Goal: Information Seeking & Learning: Find specific fact

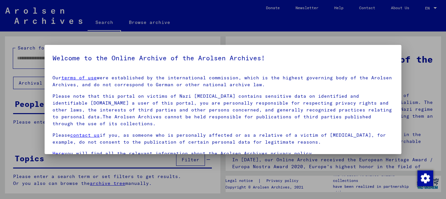
scroll to position [53, 0]
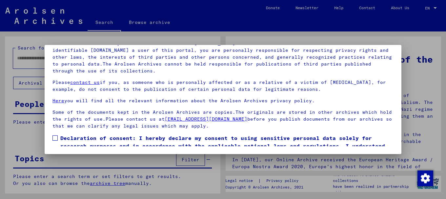
click at [55, 138] on span at bounding box center [54, 137] width 5 height 5
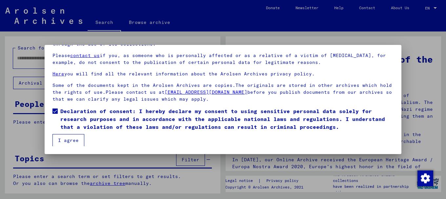
click at [72, 139] on button "I agree" at bounding box center [68, 140] width 32 height 12
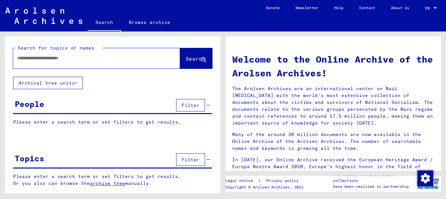
click at [25, 59] on input "text" at bounding box center [88, 58] width 143 height 7
type input "**********"
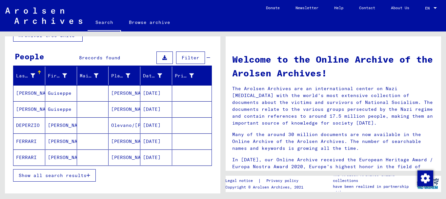
scroll to position [27, 0]
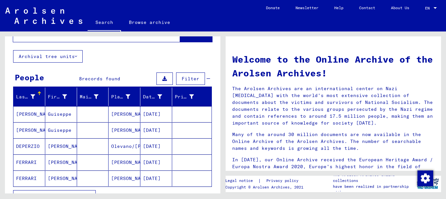
click at [22, 111] on mat-cell "DE BIANCHI" at bounding box center [29, 114] width 32 height 16
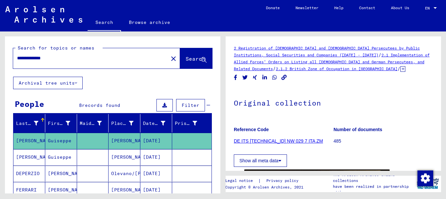
drag, startPoint x: 59, startPoint y: 57, endPoint x: 1, endPoint y: 58, distance: 58.3
click at [2, 61] on div "**********" at bounding box center [111, 112] width 223 height 162
type input "**********"
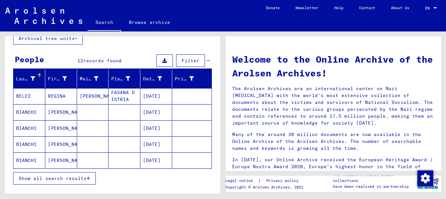
scroll to position [47, 0]
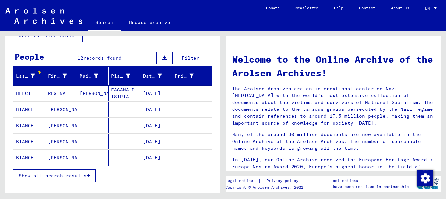
click at [37, 175] on span "Show all search results" at bounding box center [53, 176] width 68 height 6
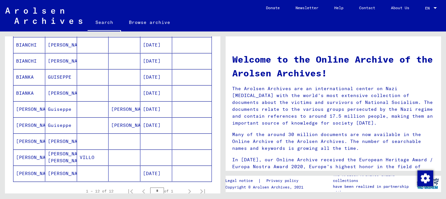
scroll to position [145, 0]
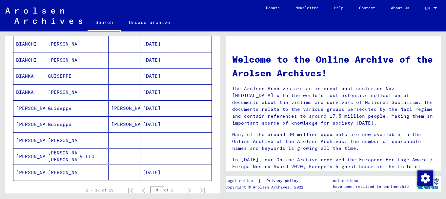
click at [27, 122] on mat-cell "DE BIANCHI" at bounding box center [29, 124] width 32 height 16
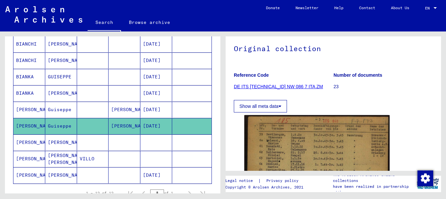
scroll to position [37, 0]
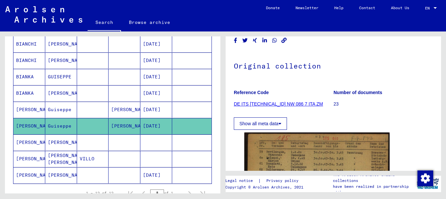
click at [26, 107] on mat-cell "DE BIANCHI" at bounding box center [29, 110] width 32 height 16
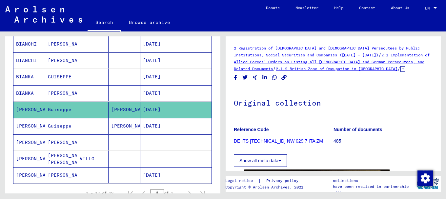
click at [27, 173] on icon at bounding box center [27, 173] width 16 height 26
click at [64, 174] on mat-cell "GIUSEPPE" at bounding box center [61, 175] width 32 height 16
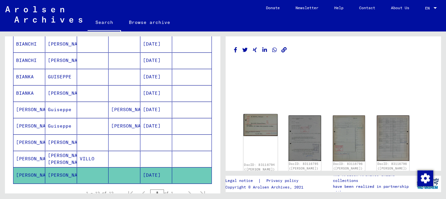
click at [255, 127] on img at bounding box center [260, 125] width 34 height 22
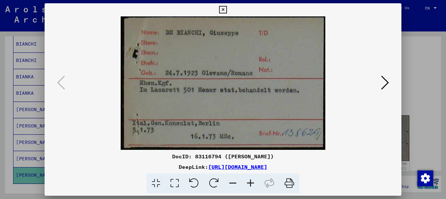
click at [387, 82] on icon at bounding box center [385, 83] width 8 height 16
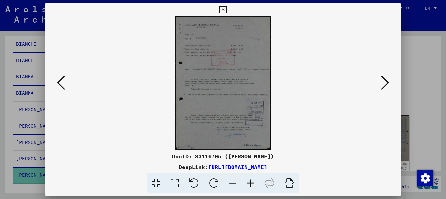
click at [387, 82] on icon at bounding box center [385, 83] width 8 height 16
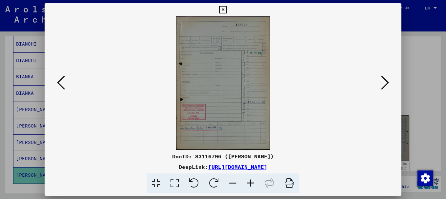
click at [387, 82] on icon at bounding box center [385, 83] width 8 height 16
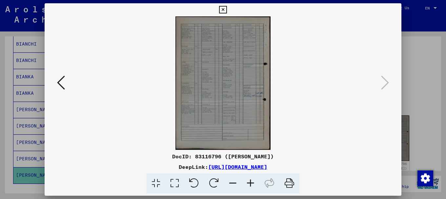
click at [417, 79] on div at bounding box center [223, 99] width 446 height 199
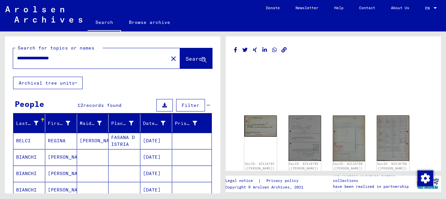
drag, startPoint x: 74, startPoint y: 58, endPoint x: 0, endPoint y: 64, distance: 74.3
click at [0, 64] on div "**********" at bounding box center [111, 112] width 223 height 162
type input "**********"
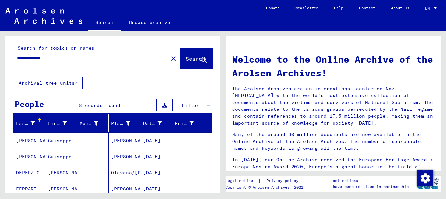
click at [36, 155] on mat-cell "DE BIANCHI" at bounding box center [29, 157] width 32 height 16
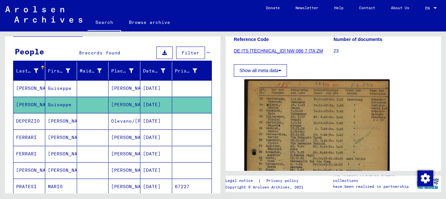
scroll to position [52, 0]
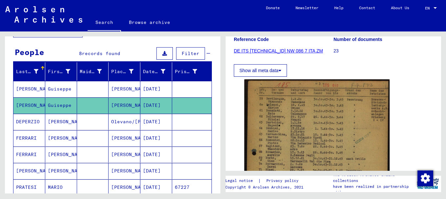
click at [33, 120] on mat-cell "DEPERZIO" at bounding box center [29, 122] width 32 height 16
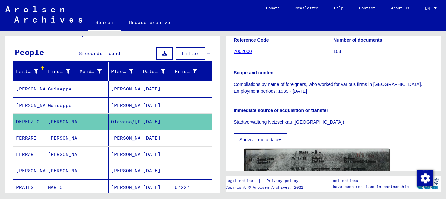
scroll to position [185, 0]
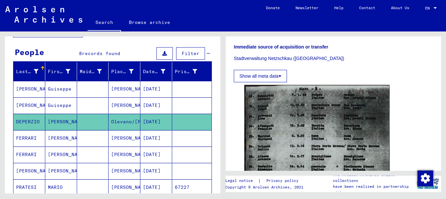
click at [24, 140] on mat-cell "FERRARI" at bounding box center [29, 138] width 32 height 16
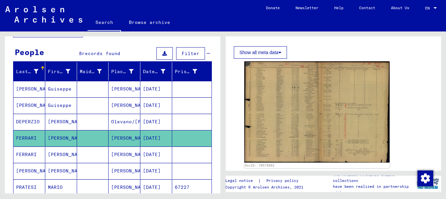
scroll to position [116, 0]
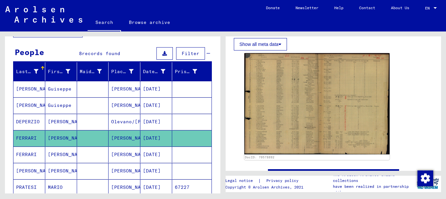
click at [35, 155] on mat-cell "FERRARI" at bounding box center [29, 154] width 32 height 16
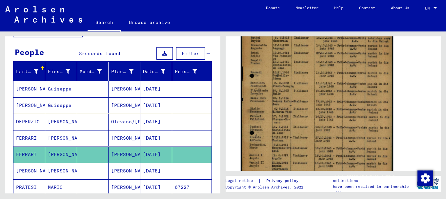
scroll to position [181, 0]
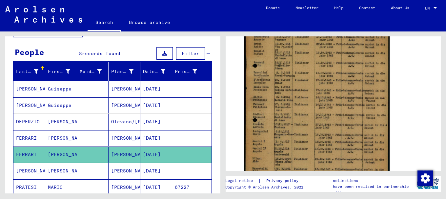
click at [30, 170] on icon at bounding box center [27, 173] width 16 height 26
click at [56, 168] on mat-cell "Emilio" at bounding box center [61, 171] width 32 height 16
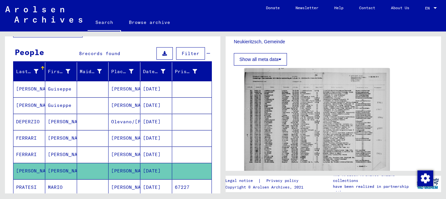
scroll to position [199, 0]
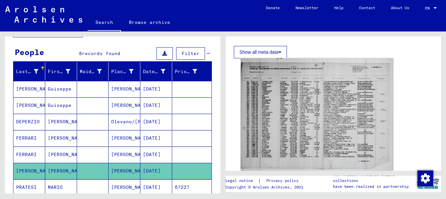
click at [281, 128] on img at bounding box center [317, 115] width 152 height 114
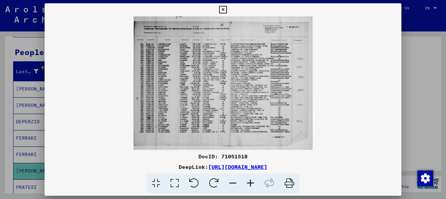
click at [250, 184] on icon at bounding box center [251, 183] width 18 height 20
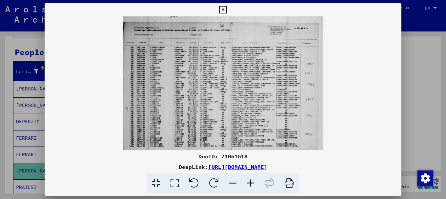
click at [250, 184] on icon at bounding box center [251, 183] width 18 height 20
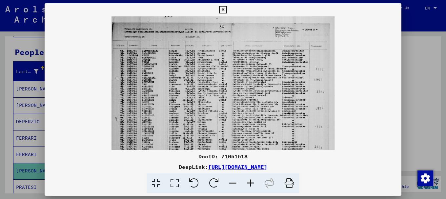
click at [250, 185] on icon at bounding box center [251, 183] width 18 height 20
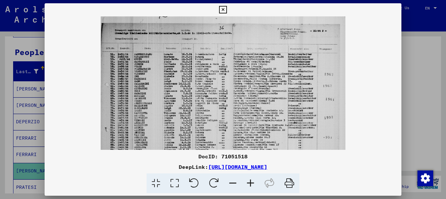
click at [250, 185] on icon at bounding box center [251, 183] width 18 height 20
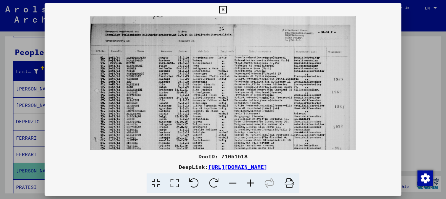
click at [250, 185] on icon at bounding box center [251, 183] width 18 height 20
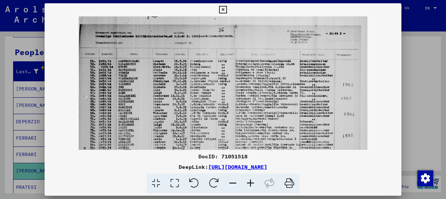
click at [250, 186] on icon at bounding box center [251, 183] width 18 height 20
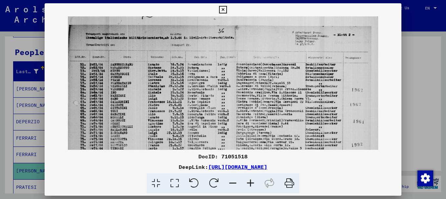
click at [250, 186] on icon at bounding box center [251, 183] width 18 height 20
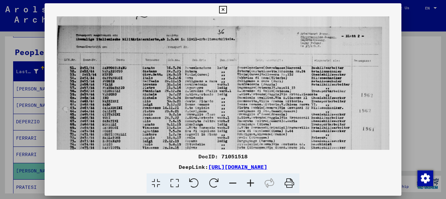
click at [250, 186] on icon at bounding box center [251, 183] width 18 height 20
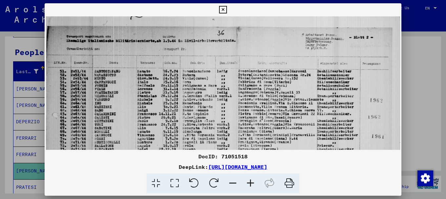
click at [250, 186] on icon at bounding box center [251, 183] width 18 height 20
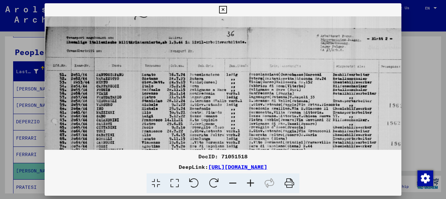
click at [250, 186] on icon at bounding box center [251, 183] width 18 height 20
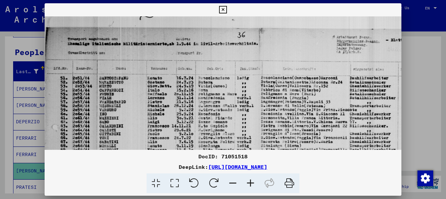
click at [250, 186] on icon at bounding box center [251, 183] width 18 height 20
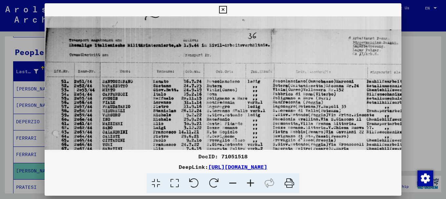
click at [250, 186] on icon at bounding box center [251, 183] width 18 height 20
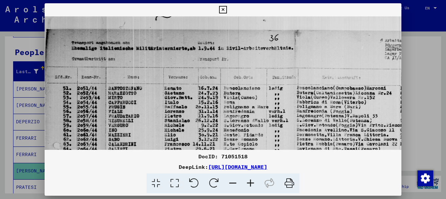
click at [250, 186] on icon at bounding box center [251, 183] width 18 height 20
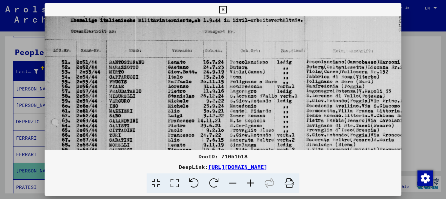
scroll to position [66, 9]
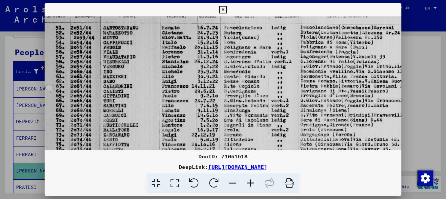
drag, startPoint x: 223, startPoint y: 103, endPoint x: 256, endPoint y: 37, distance: 74.0
click at [256, 37] on img at bounding box center [279, 133] width 486 height 363
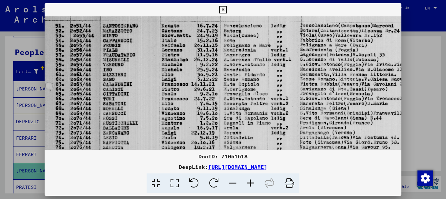
scroll to position [106, 0]
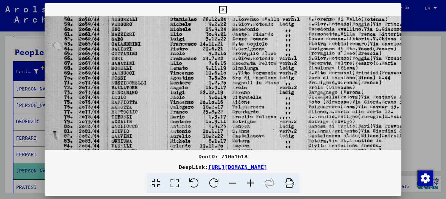
drag, startPoint x: 252, startPoint y: 57, endPoint x: 261, endPoint y: 17, distance: 41.2
click at [261, 17] on img at bounding box center [288, 91] width 486 height 363
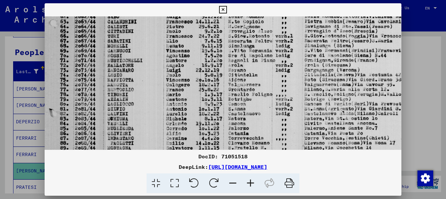
drag, startPoint x: 257, startPoint y: 51, endPoint x: 249, endPoint y: 10, distance: 41.9
click at [251, 4] on div "DocID: 71051518 DeepLink: https://collections.arolsen-archives.org/en/document/…" at bounding box center [223, 98] width 357 height 190
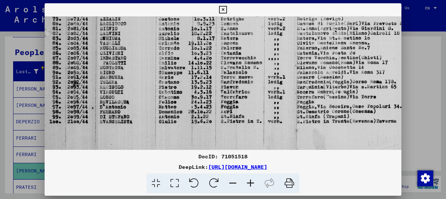
drag, startPoint x: 244, startPoint y: 51, endPoint x: 239, endPoint y: 4, distance: 47.8
click at [239, 4] on div "DocID: 71051518 DeepLink: https://collections.arolsen-archives.org/en/document/…" at bounding box center [223, 98] width 357 height 190
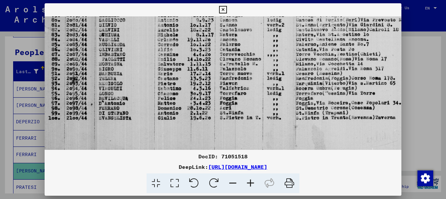
click at [417, 58] on div at bounding box center [223, 99] width 446 height 199
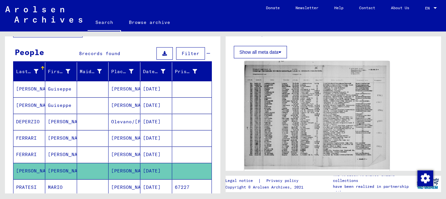
click at [35, 188] on mat-cell "PRATESI" at bounding box center [29, 187] width 32 height 16
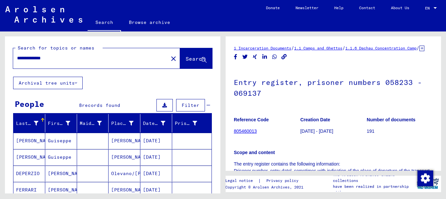
drag, startPoint x: 58, startPoint y: 59, endPoint x: 0, endPoint y: 63, distance: 57.8
click at [0, 63] on div "**********" at bounding box center [111, 112] width 223 height 162
type input "**********"
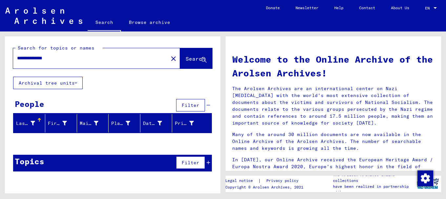
drag, startPoint x: 62, startPoint y: 58, endPoint x: 0, endPoint y: 59, distance: 62.3
click at [0, 59] on div "**********" at bounding box center [111, 112] width 223 height 162
type input "**********"
click at [185, 58] on span "Search" at bounding box center [195, 58] width 20 height 7
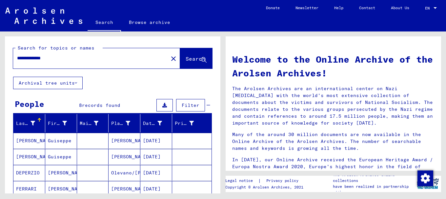
drag, startPoint x: 32, startPoint y: 60, endPoint x: 0, endPoint y: 62, distance: 32.5
click at [0, 62] on div "**********" at bounding box center [111, 112] width 223 height 162
click at [34, 57] on input "********" at bounding box center [88, 58] width 143 height 7
click at [31, 59] on input "********" at bounding box center [88, 58] width 143 height 7
click at [47, 58] on input "********" at bounding box center [88, 58] width 143 height 7
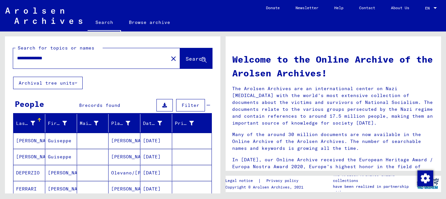
type input "**********"
click at [187, 61] on span "Search" at bounding box center [195, 58] width 20 height 7
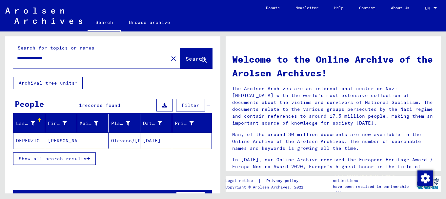
scroll to position [20, 0]
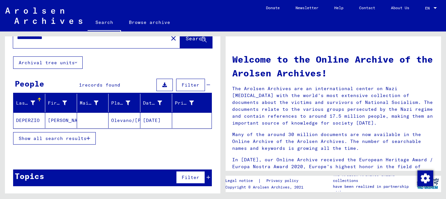
click at [39, 122] on mat-cell "DEPERZIO" at bounding box center [29, 120] width 32 height 16
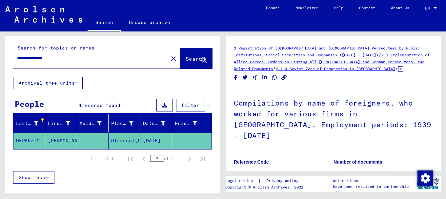
drag, startPoint x: 61, startPoint y: 58, endPoint x: 0, endPoint y: 55, distance: 61.4
click at [0, 55] on div "**********" at bounding box center [111, 112] width 223 height 162
type input "**********"
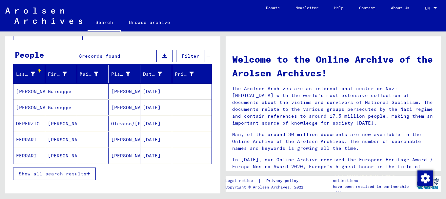
scroll to position [53, 0]
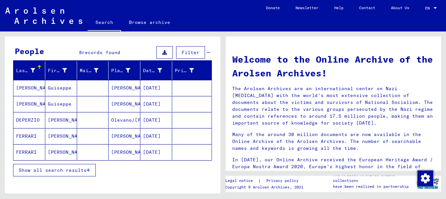
click at [27, 135] on mat-cell "FERRARI" at bounding box center [29, 136] width 32 height 16
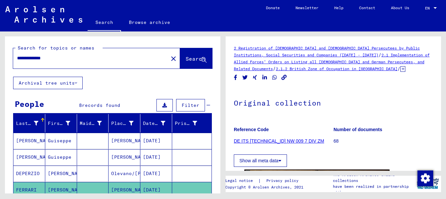
drag, startPoint x: 61, startPoint y: 56, endPoint x: 0, endPoint y: 55, distance: 61.3
click at [0, 55] on div "**********" at bounding box center [111, 112] width 223 height 162
type input "**********"
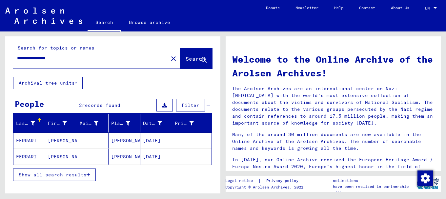
click at [26, 138] on mat-cell "FERRARI" at bounding box center [29, 141] width 32 height 16
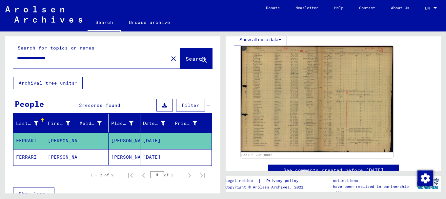
scroll to position [122, 0]
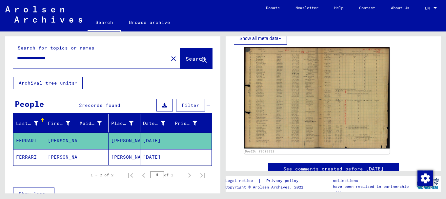
click at [29, 157] on mat-cell "FERRARI" at bounding box center [29, 157] width 32 height 16
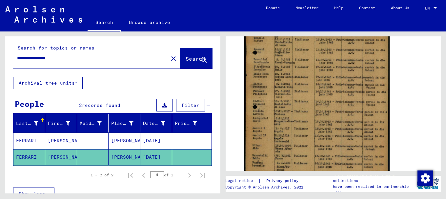
scroll to position [196, 0]
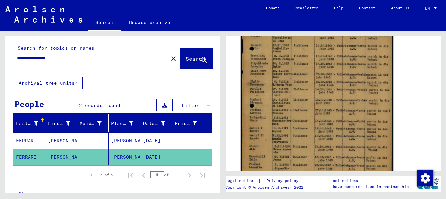
click at [312, 123] on img at bounding box center [317, 75] width 152 height 215
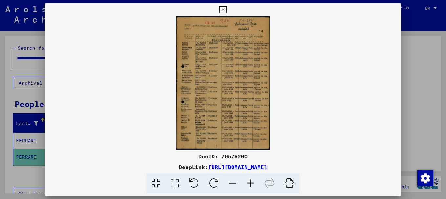
click at [250, 181] on icon at bounding box center [251, 183] width 18 height 20
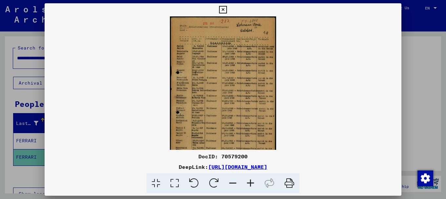
click at [250, 182] on icon at bounding box center [251, 183] width 18 height 20
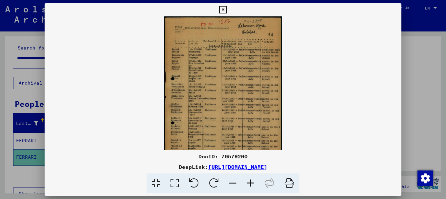
click at [250, 182] on icon at bounding box center [251, 183] width 18 height 20
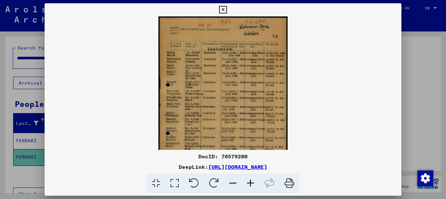
click at [250, 182] on icon at bounding box center [251, 183] width 18 height 20
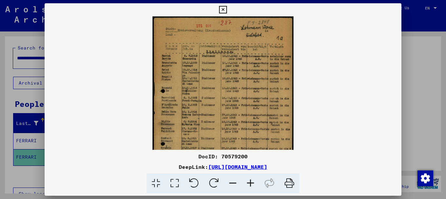
click at [250, 182] on icon at bounding box center [251, 183] width 18 height 20
click at [250, 183] on icon at bounding box center [251, 183] width 18 height 20
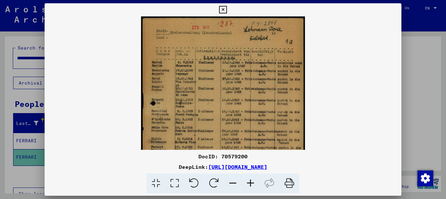
click at [249, 183] on icon at bounding box center [251, 183] width 18 height 20
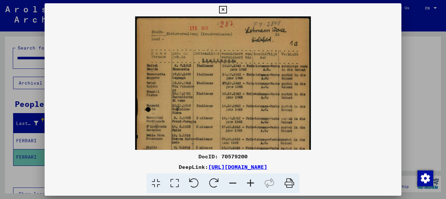
click at [249, 183] on icon at bounding box center [251, 183] width 18 height 20
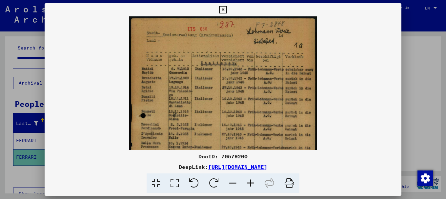
click at [249, 183] on icon at bounding box center [251, 183] width 18 height 20
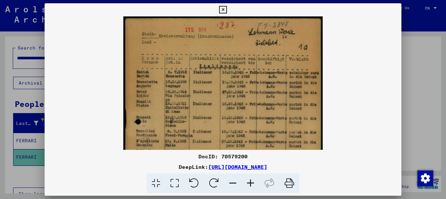
click at [249, 183] on icon at bounding box center [251, 183] width 18 height 20
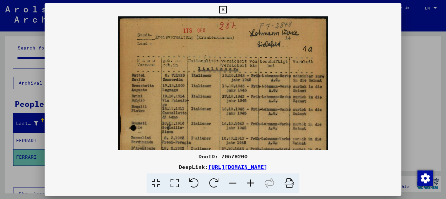
click at [249, 183] on icon at bounding box center [251, 183] width 18 height 20
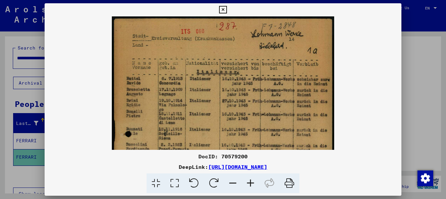
click at [249, 183] on icon at bounding box center [251, 183] width 18 height 20
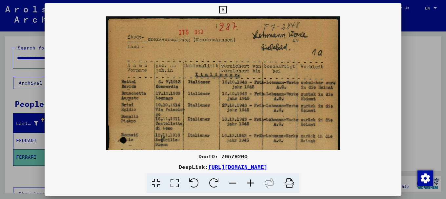
click at [249, 183] on icon at bounding box center [251, 183] width 18 height 20
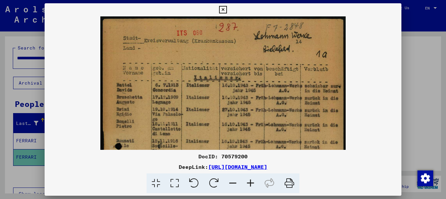
click at [249, 183] on icon at bounding box center [251, 183] width 18 height 20
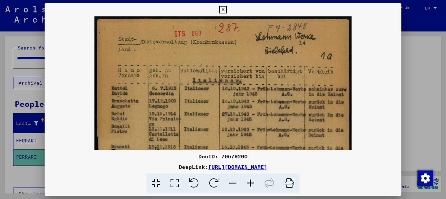
click at [249, 183] on icon at bounding box center [251, 183] width 18 height 20
click at [249, 184] on icon at bounding box center [251, 183] width 18 height 20
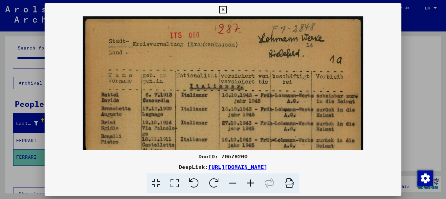
click at [248, 184] on icon at bounding box center [251, 183] width 18 height 20
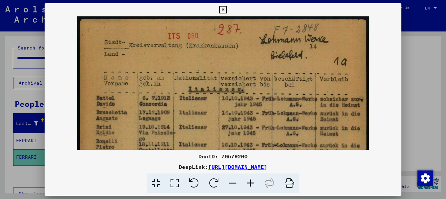
click at [248, 184] on icon at bounding box center [251, 183] width 18 height 20
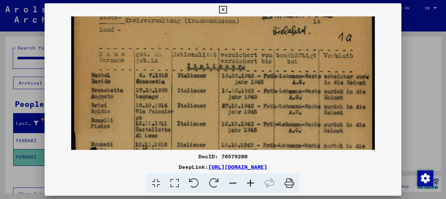
drag, startPoint x: 254, startPoint y: 127, endPoint x: 253, endPoint y: 87, distance: 39.3
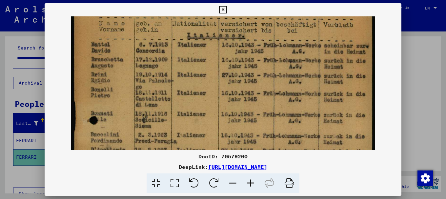
drag, startPoint x: 253, startPoint y: 95, endPoint x: 254, endPoint y: 84, distance: 11.3
click at [254, 84] on img at bounding box center [222, 174] width 303 height 428
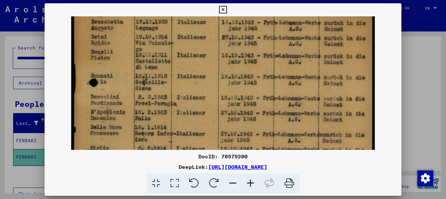
drag, startPoint x: 252, startPoint y: 104, endPoint x: 259, endPoint y: 65, distance: 38.9
click at [259, 66] on img at bounding box center [222, 136] width 303 height 428
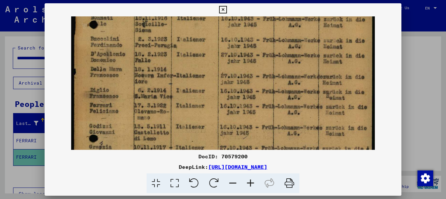
drag, startPoint x: 255, startPoint y: 98, endPoint x: 259, endPoint y: 56, distance: 42.5
click at [259, 55] on img at bounding box center [222, 78] width 303 height 428
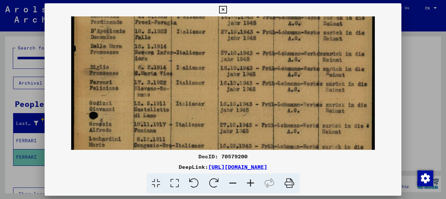
drag, startPoint x: 251, startPoint y: 99, endPoint x: 252, endPoint y: 74, distance: 24.9
click at [252, 75] on img at bounding box center [222, 55] width 303 height 428
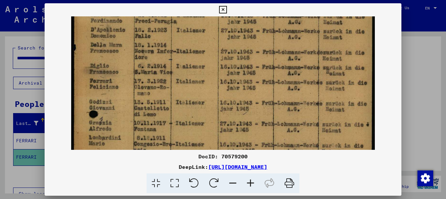
click at [411, 59] on div at bounding box center [223, 99] width 446 height 199
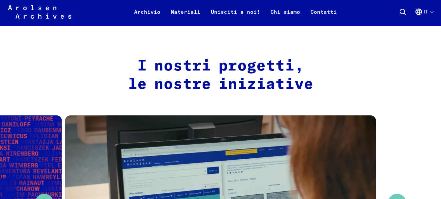
scroll to position [174, 0]
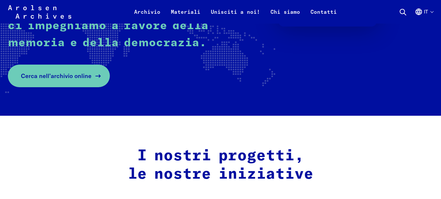
click at [37, 76] on span "Cerca nell’archivio online" at bounding box center [56, 75] width 70 height 9
